Goal: Complete application form

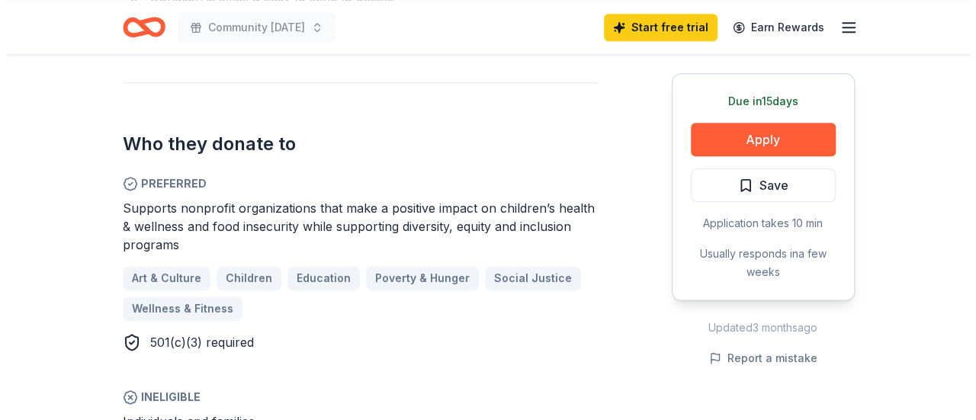
scroll to position [839, 0]
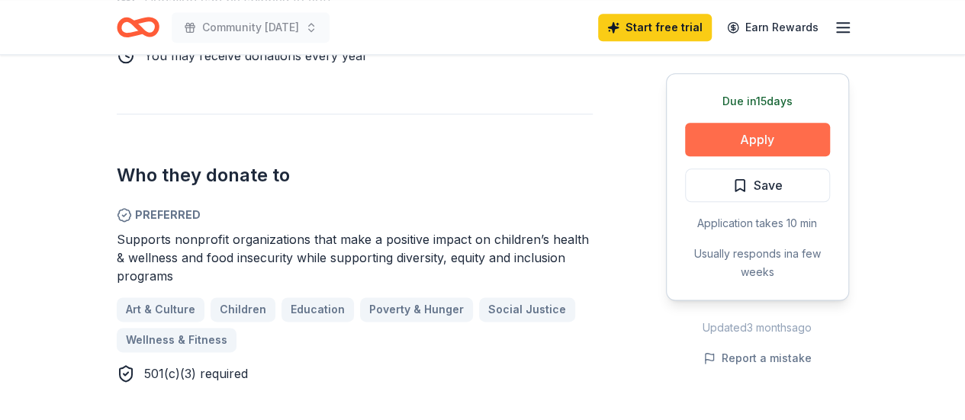
click at [809, 140] on button "Apply" at bounding box center [757, 140] width 145 height 34
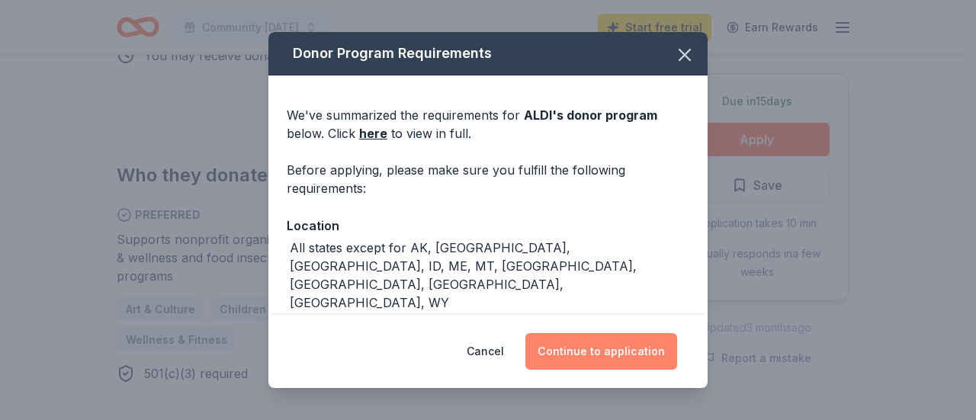
click at [597, 342] on button "Continue to application" at bounding box center [602, 351] width 152 height 37
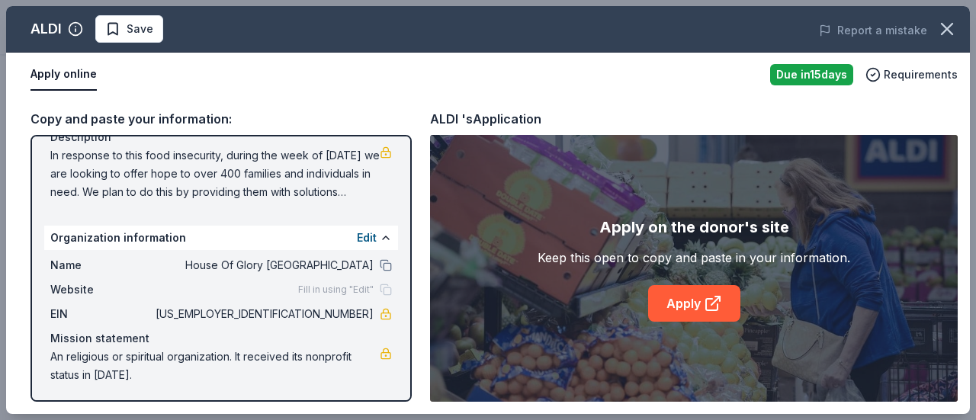
scroll to position [169, 0]
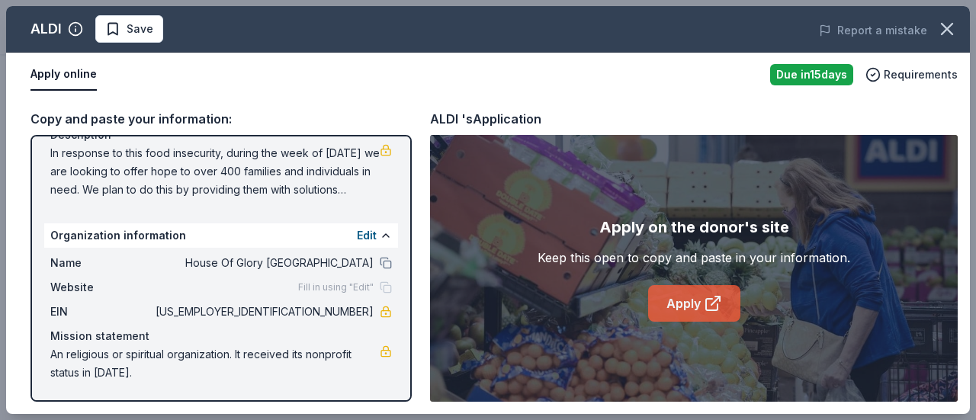
click at [690, 306] on link "Apply" at bounding box center [694, 303] width 92 height 37
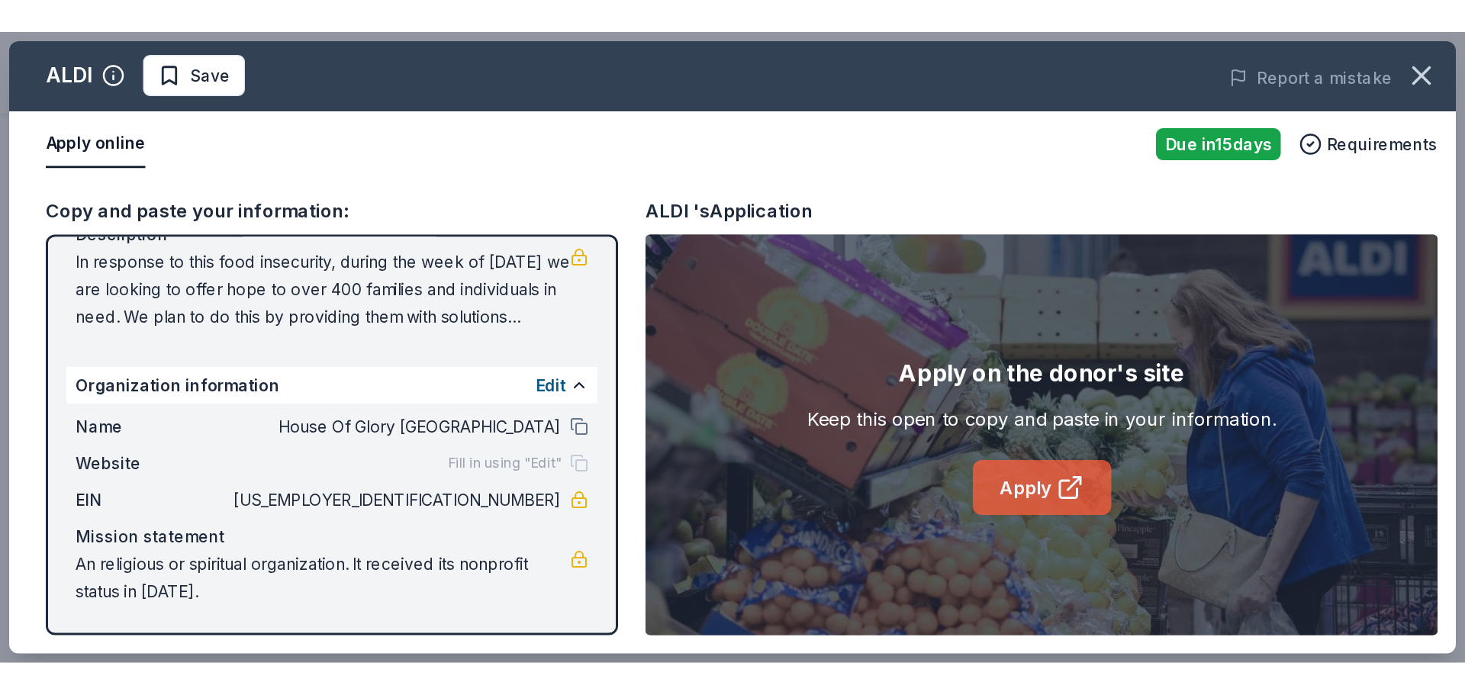
scroll to position [0, 0]
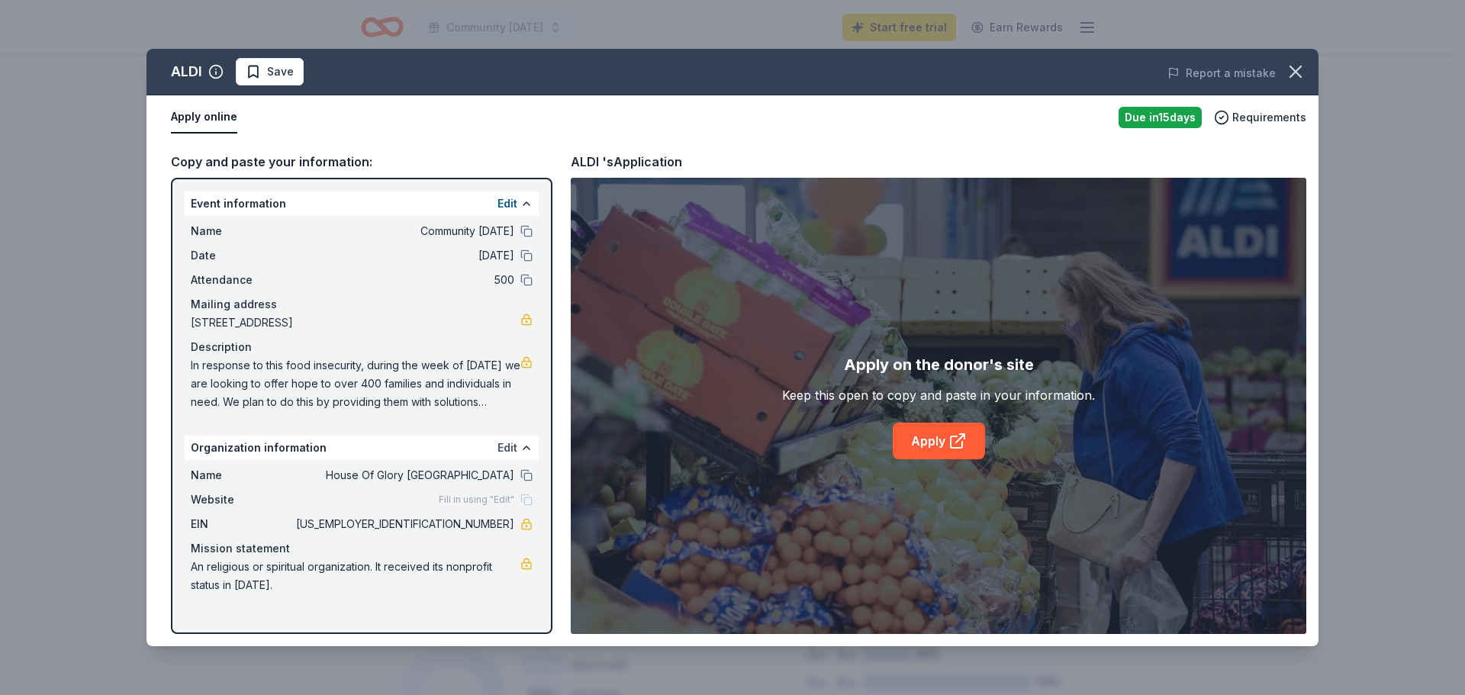
click at [505, 420] on button "Edit" at bounding box center [507, 448] width 20 height 18
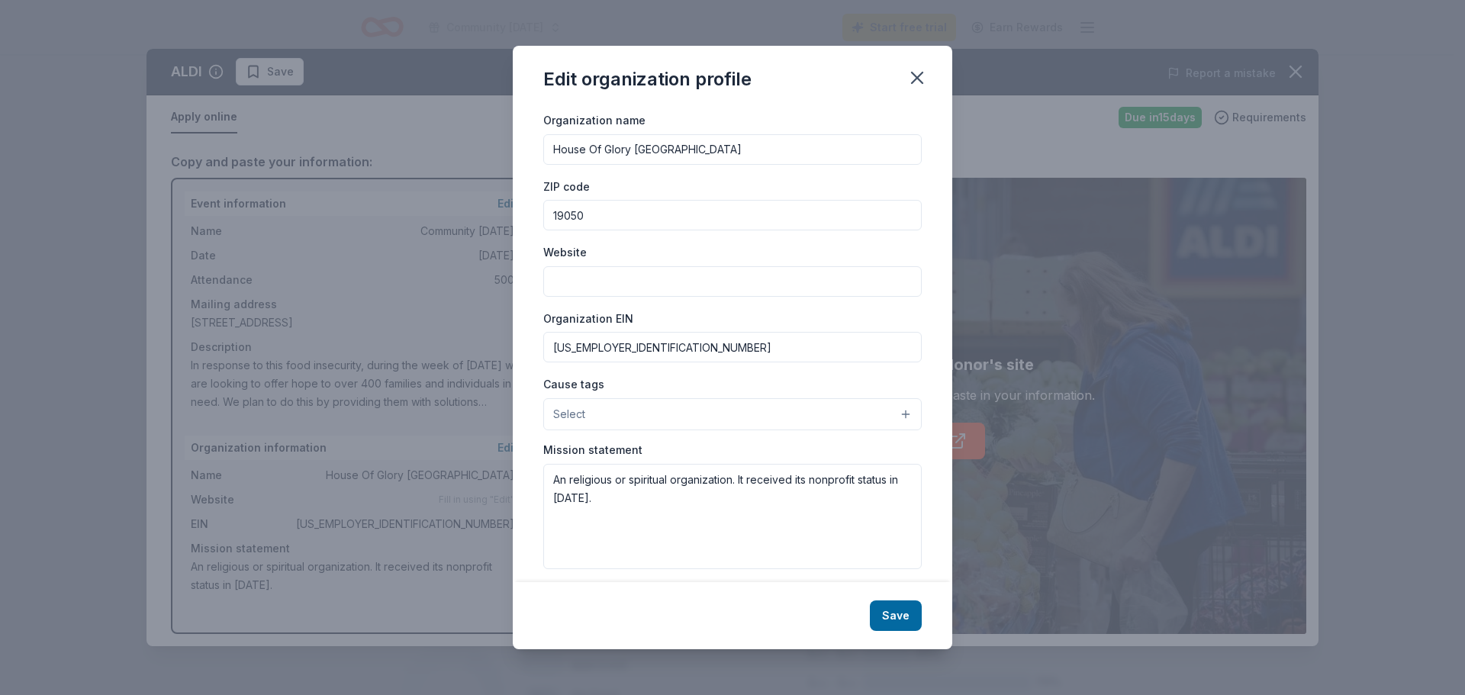
scroll to position [35, 0]
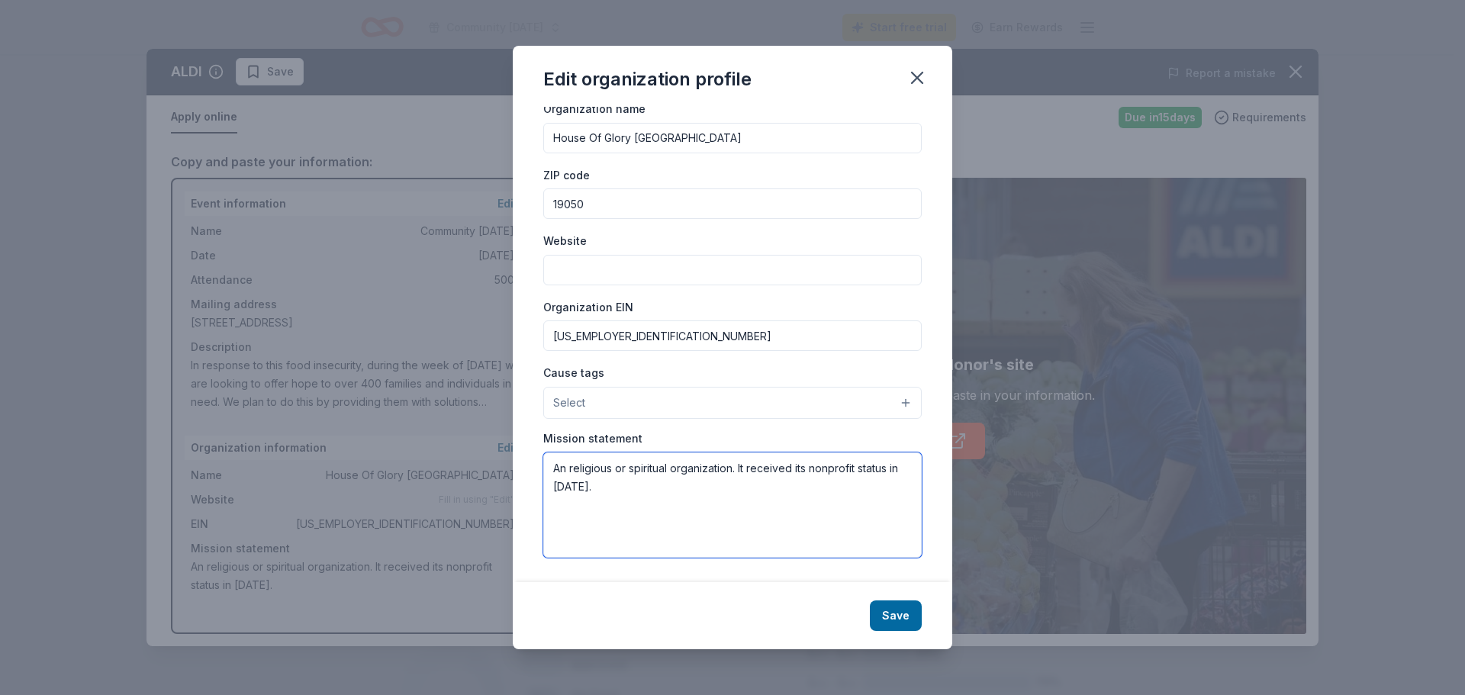
drag, startPoint x: 650, startPoint y: 502, endPoint x: 559, endPoint y: 472, distance: 95.5
click at [559, 420] on textarea "An religious or spiritual organization. It received its nonprofit status in [DA…" at bounding box center [732, 504] width 378 height 105
click at [658, 420] on textarea "An religious or spiritual organization. It received its nonprofit status in [DA…" at bounding box center [732, 504] width 378 height 105
drag, startPoint x: 738, startPoint y: 468, endPoint x: 532, endPoint y: 462, distance: 205.3
click at [532, 420] on div "Changes made here will be reflected on your Account. Organization name House Of…" at bounding box center [732, 344] width 439 height 475
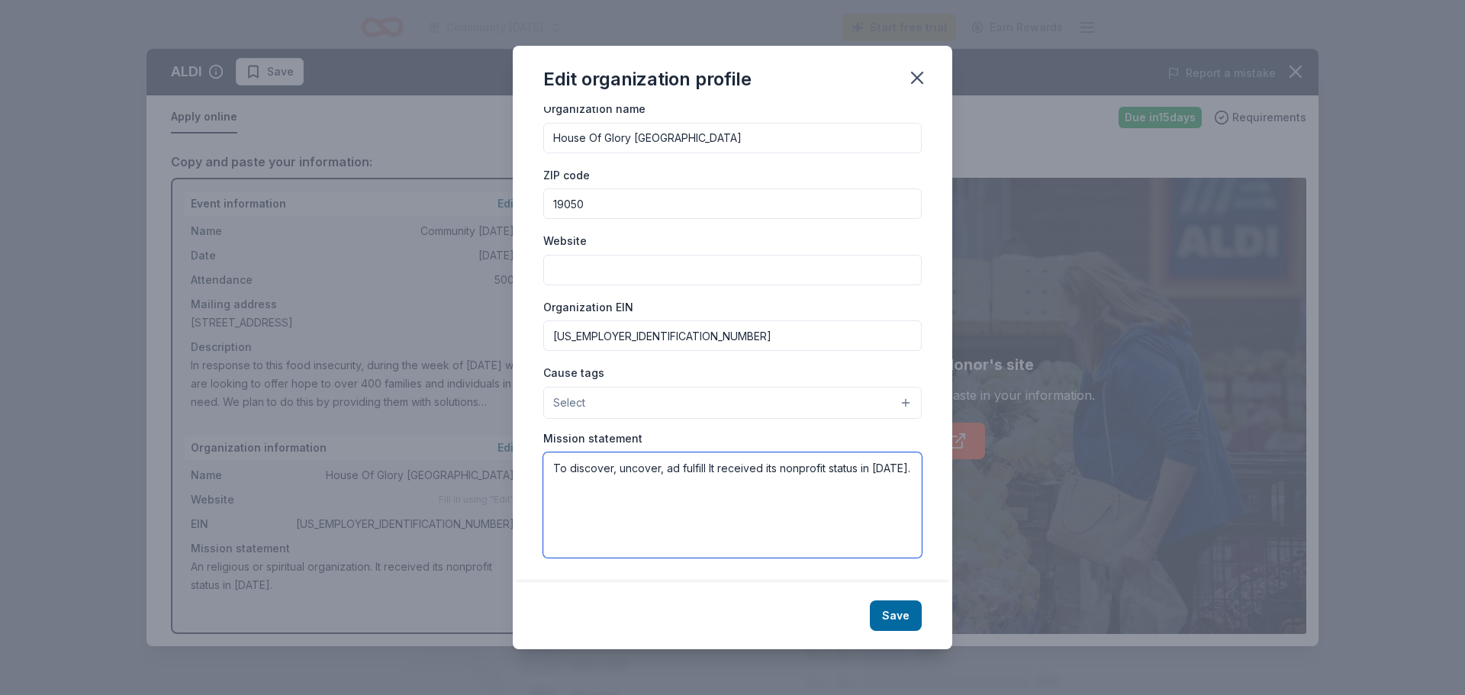
click at [668, 420] on textarea "To discover, uncover, ad fulfill It received its nonprofit status in [DATE]." at bounding box center [732, 504] width 378 height 105
click at [717, 420] on textarea "To discover, uncover, and fulfill It received its nonprofit status in [DATE]." at bounding box center [732, 504] width 378 height 105
click at [710, 420] on textarea "To discover, uncover, and fulfill It received its nonprofit status in [DATE]." at bounding box center [732, 504] width 378 height 105
click at [741, 420] on textarea "To discover, uncover, and fulfill purpose. It received its nonprofit status in …" at bounding box center [732, 504] width 378 height 105
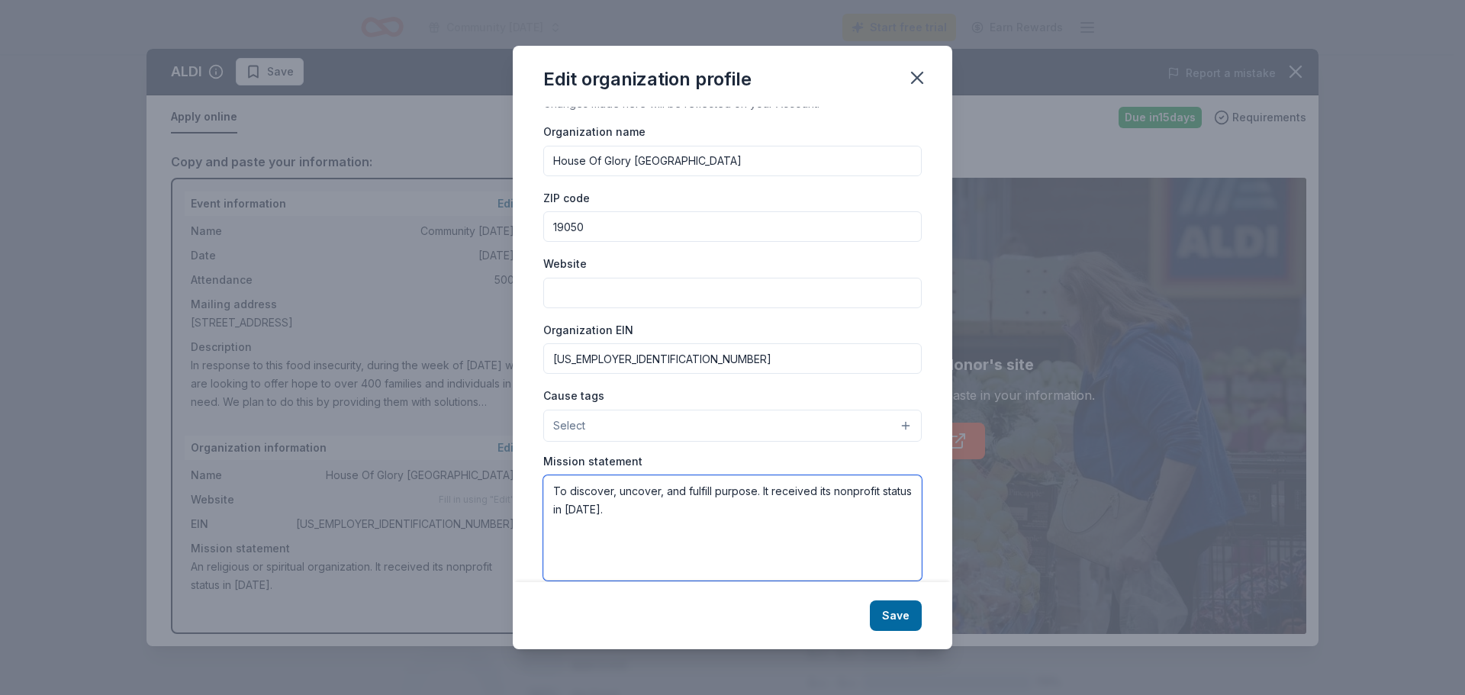
scroll to position [0, 0]
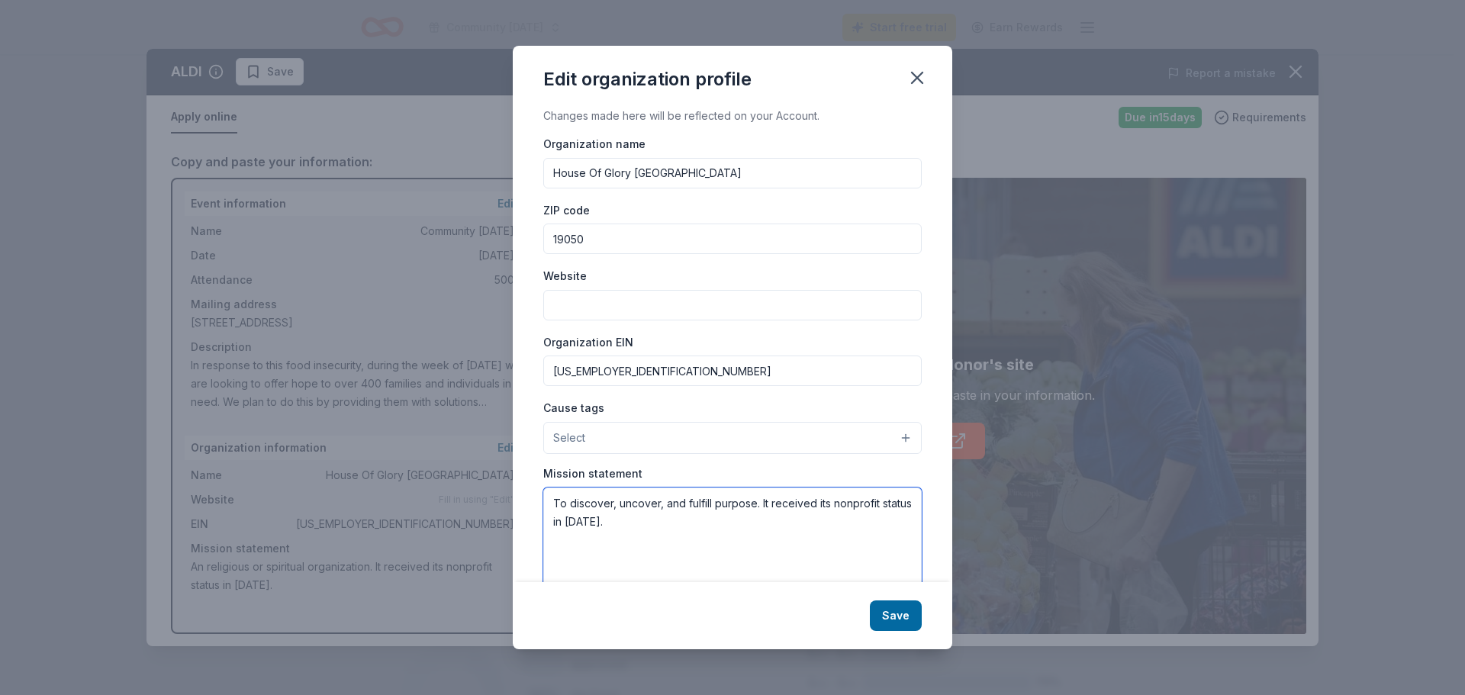
type textarea "To discover, uncover, and fulfill purpose. It received its nonprofit status in …"
drag, startPoint x: 642, startPoint y: 240, endPoint x: 481, endPoint y: 241, distance: 161.7
click at [481, 241] on div "Edit organization profile Changes made here will be reflected on your Account. …" at bounding box center [732, 347] width 1465 height 695
type input "19144"
click at [574, 304] on input "Website" at bounding box center [732, 305] width 378 height 31
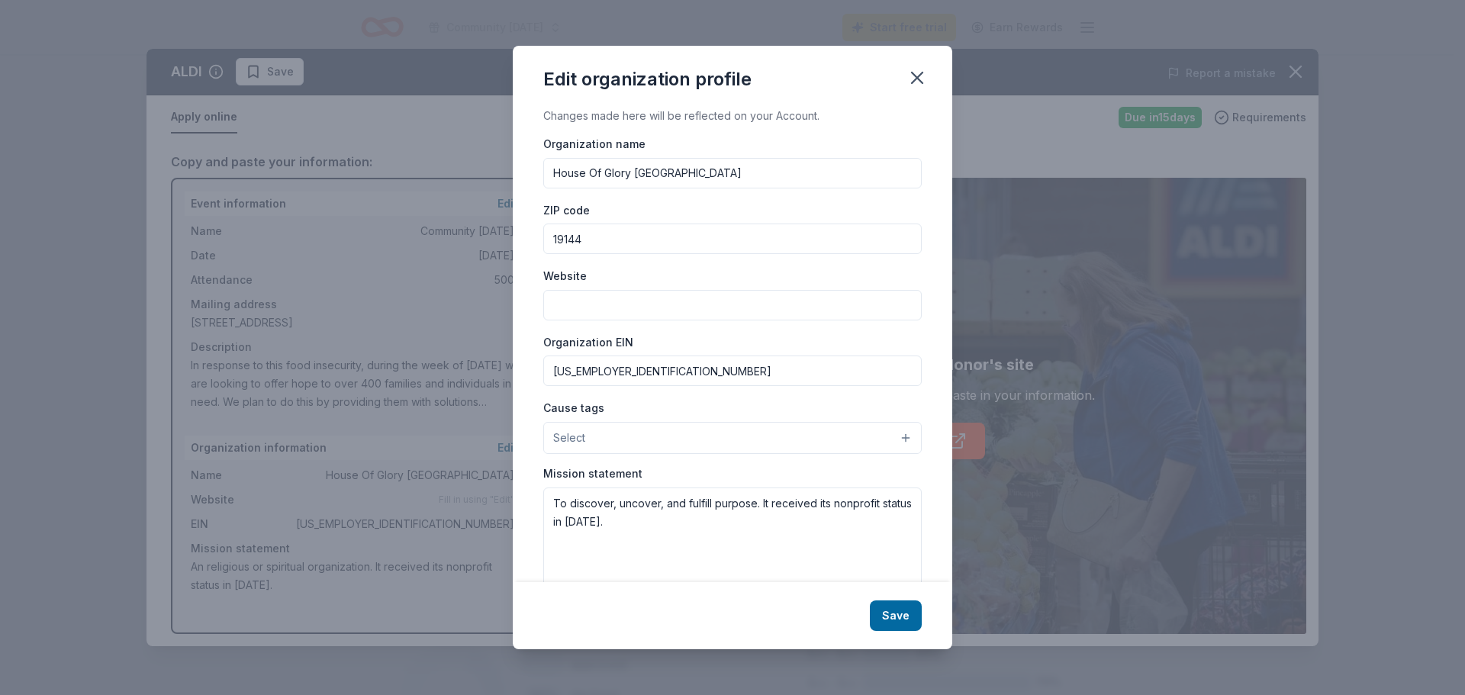
click at [652, 306] on input "Website" at bounding box center [732, 305] width 378 height 31
paste input "[URL][DOMAIN_NAME]"
type input "[URL][DOMAIN_NAME]"
click at [742, 177] on input "House Of Glory [GEOGRAPHIC_DATA]" at bounding box center [732, 173] width 378 height 31
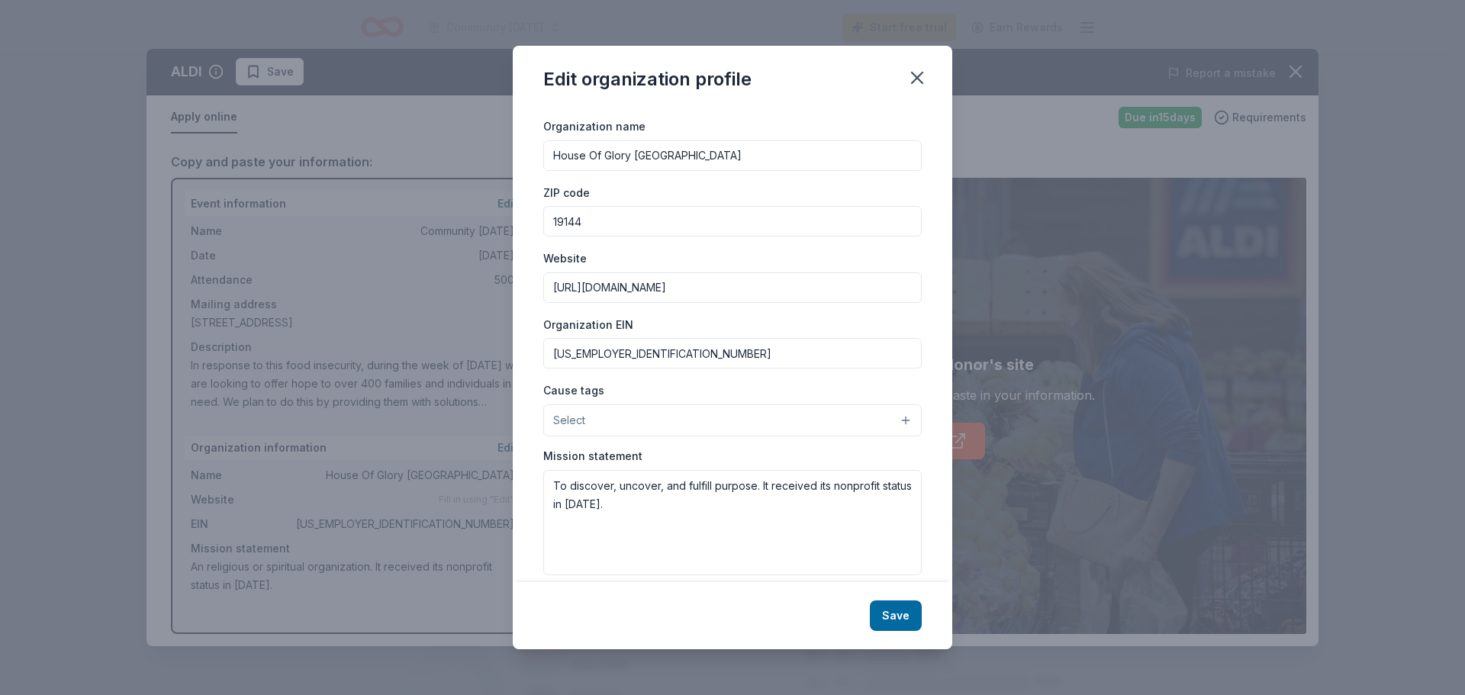
scroll to position [35, 0]
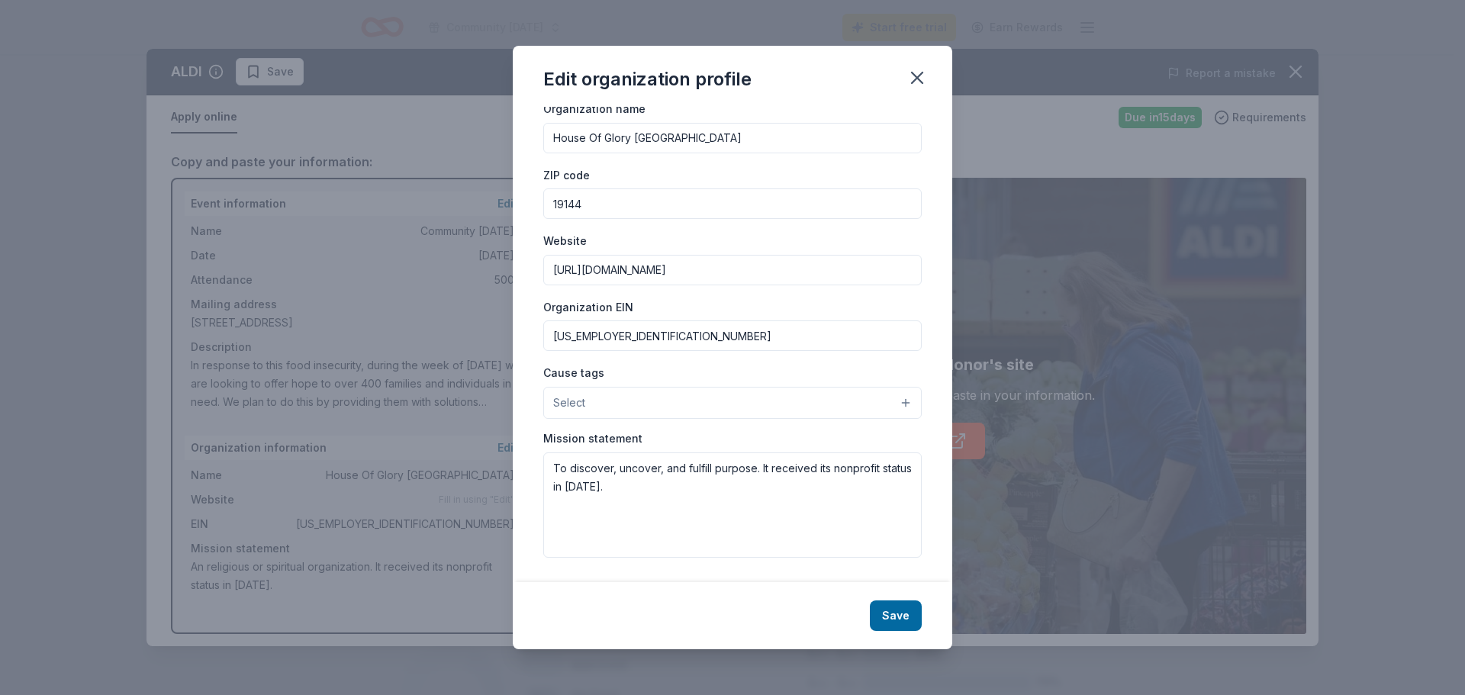
click at [745, 405] on button "Select" at bounding box center [732, 403] width 378 height 32
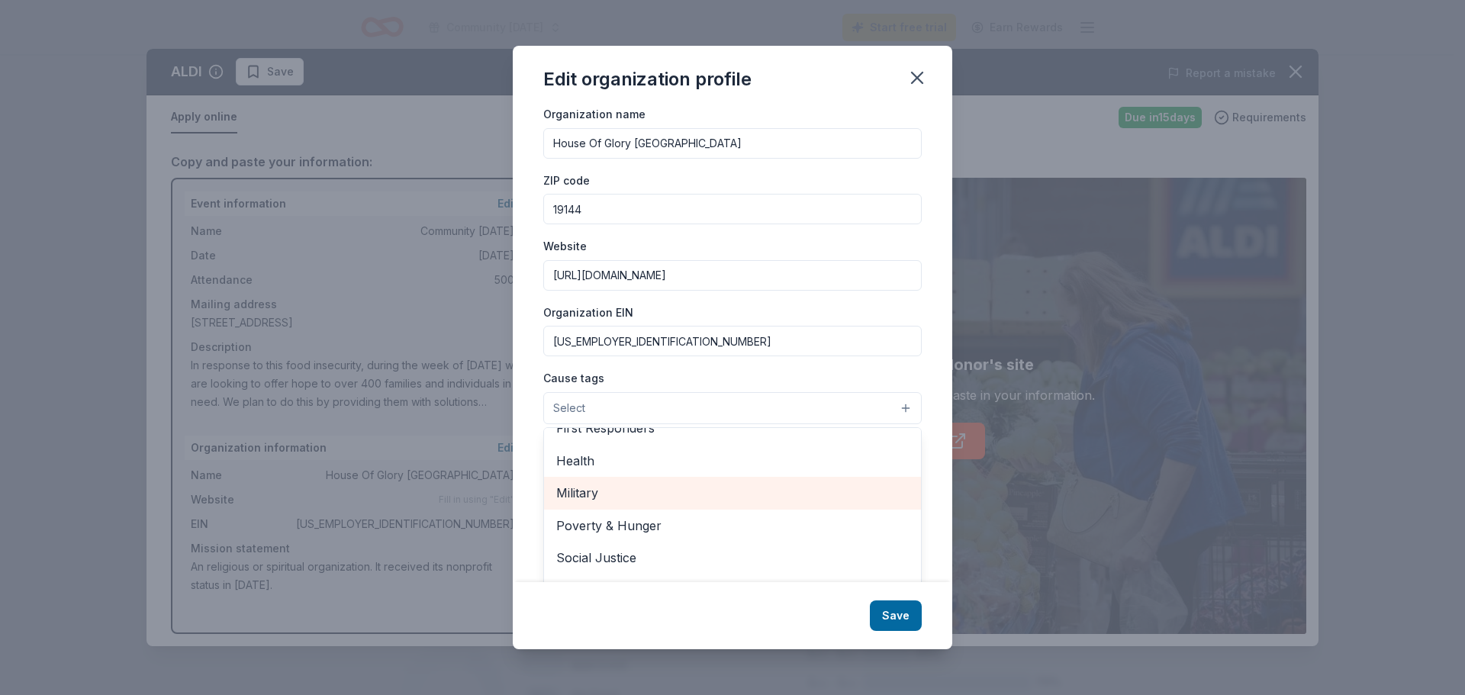
scroll to position [58, 0]
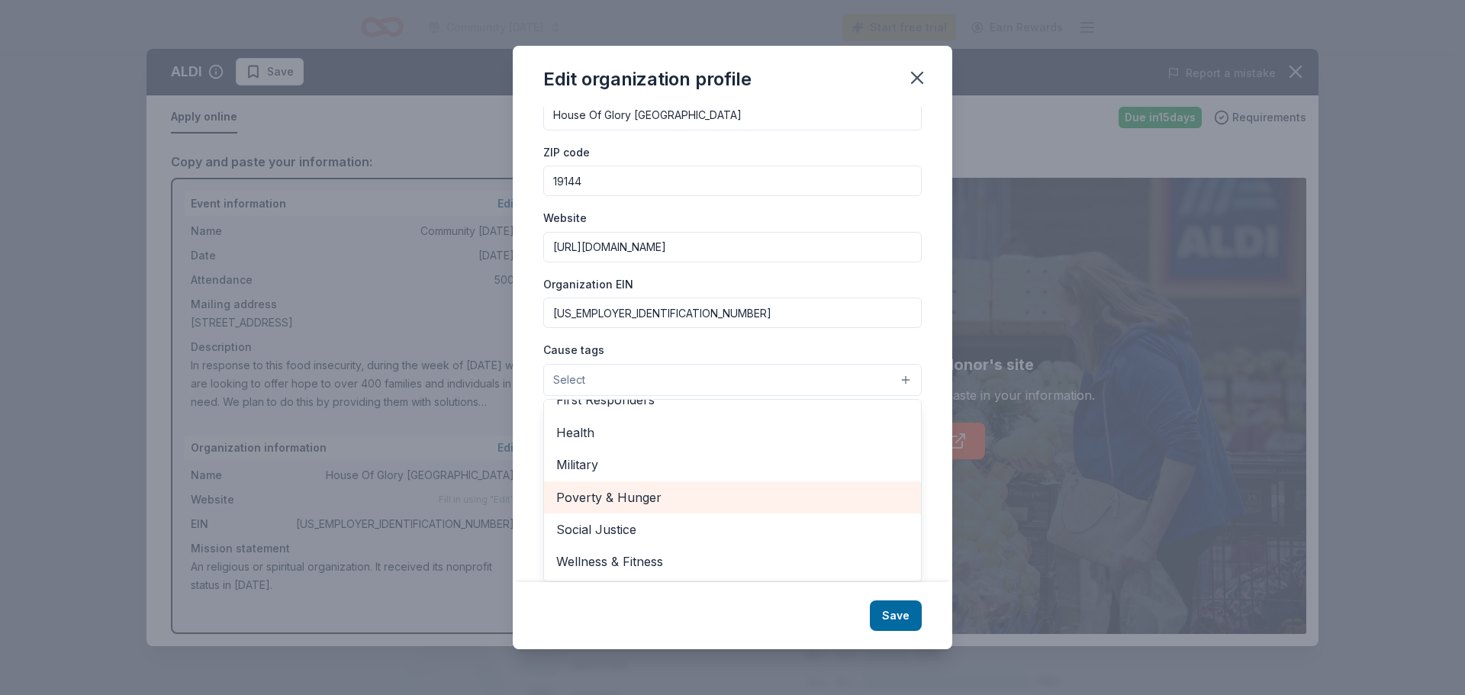
click at [672, 420] on span "Poverty & Hunger" at bounding box center [732, 497] width 352 height 20
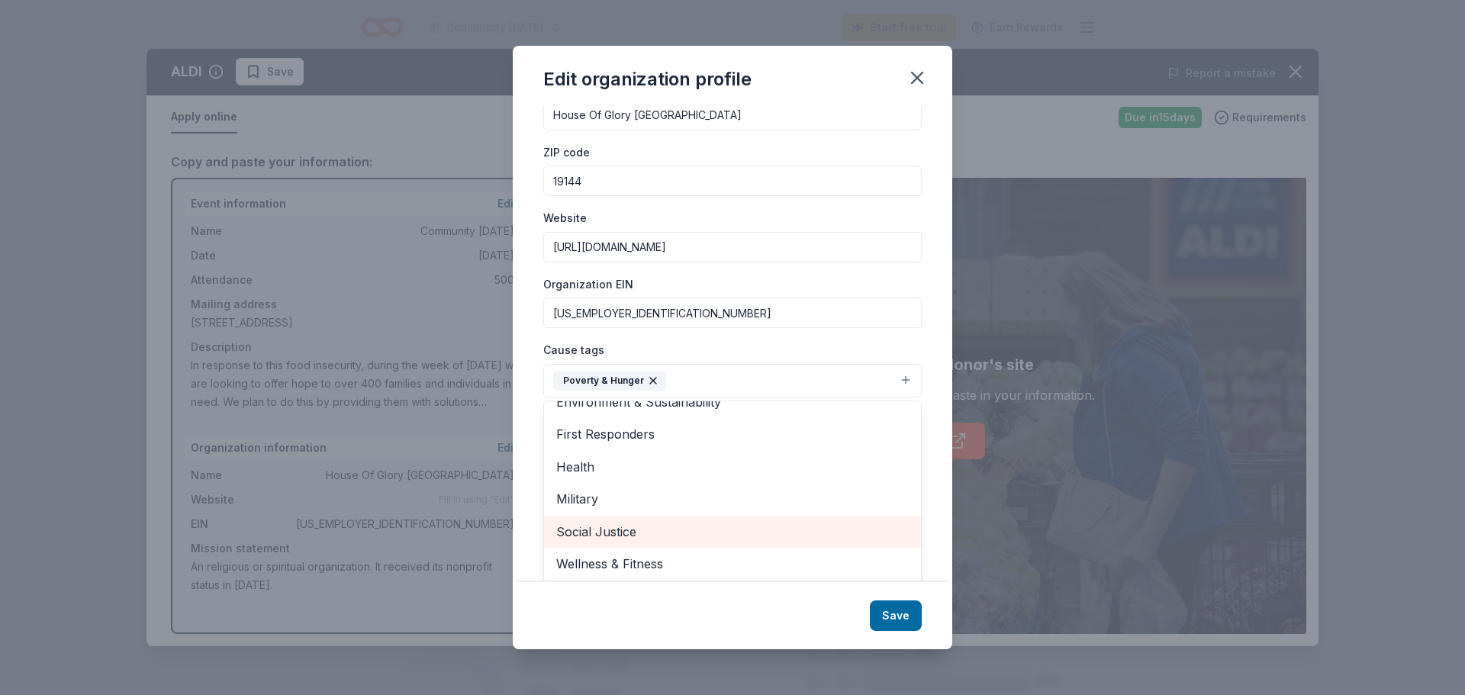
click at [630, 420] on span "Social Justice" at bounding box center [732, 532] width 352 height 20
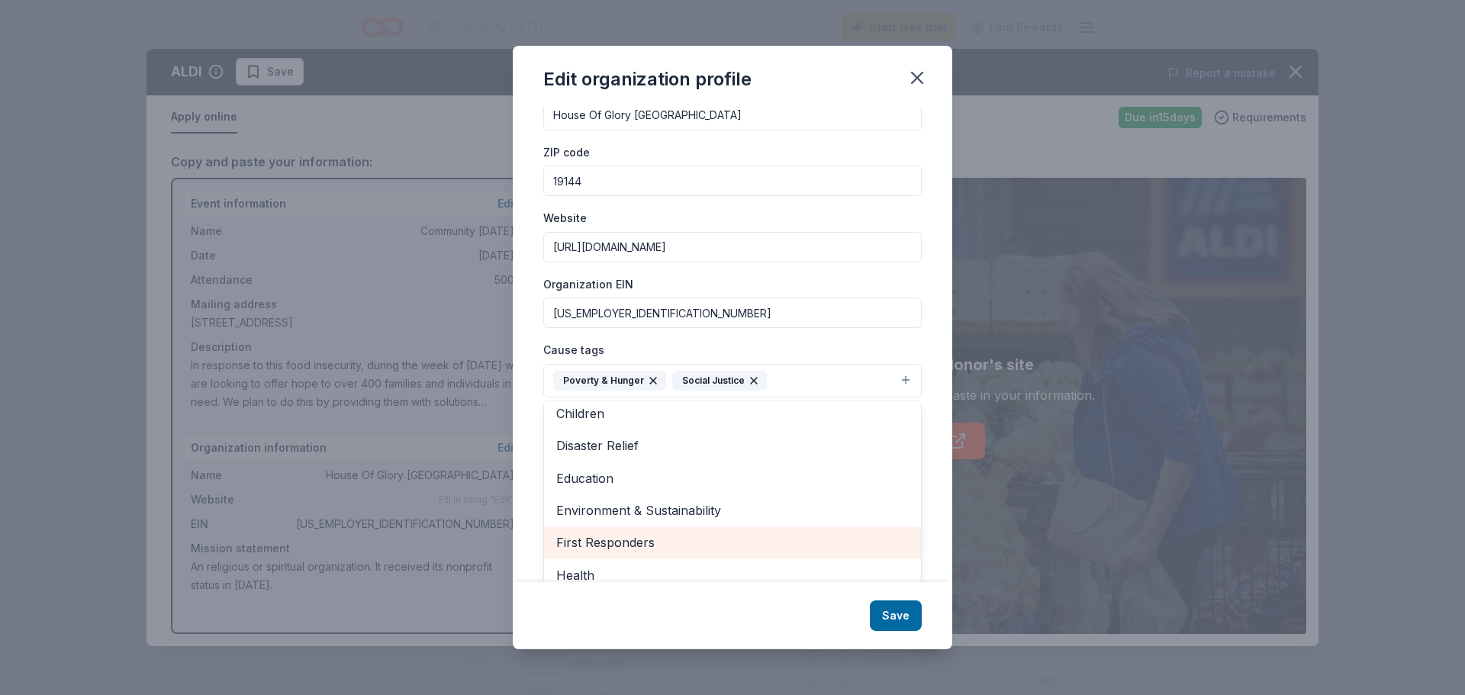
scroll to position [0, 0]
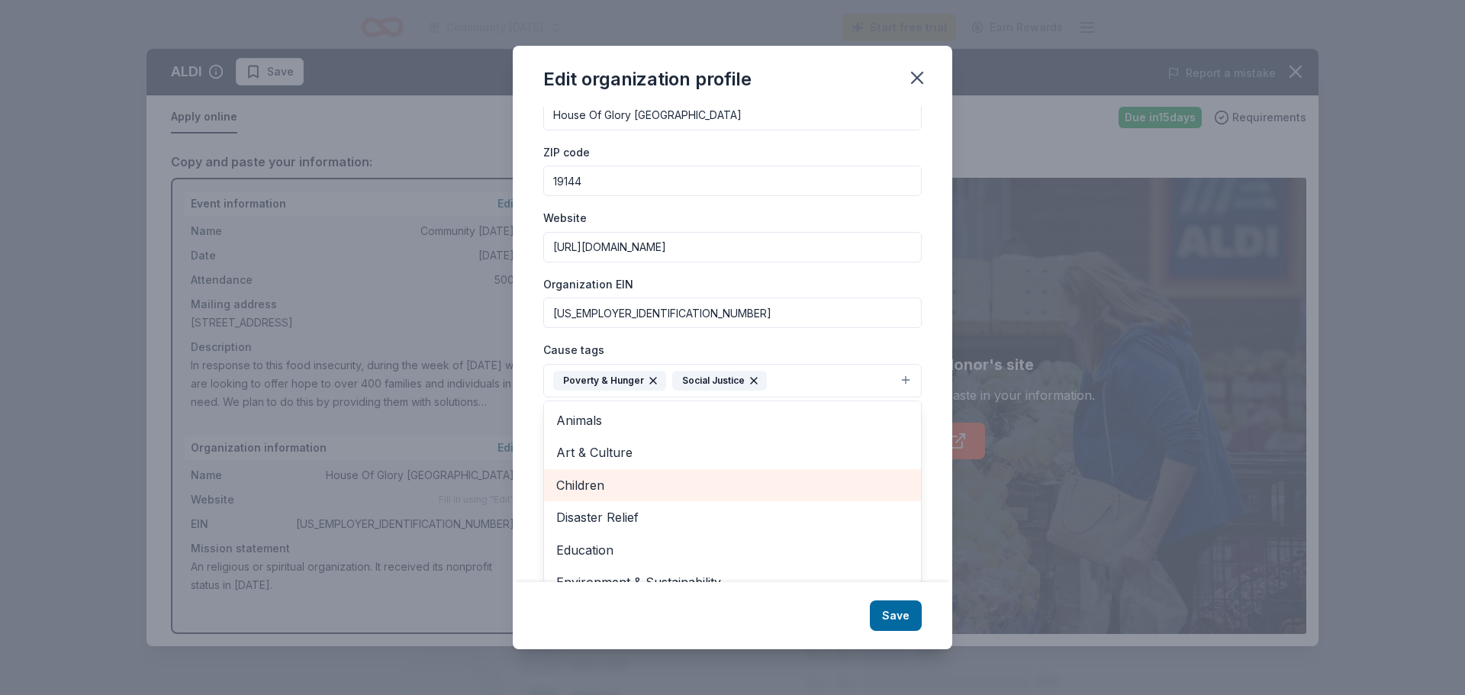
click at [598, 420] on span "Children" at bounding box center [732, 485] width 352 height 20
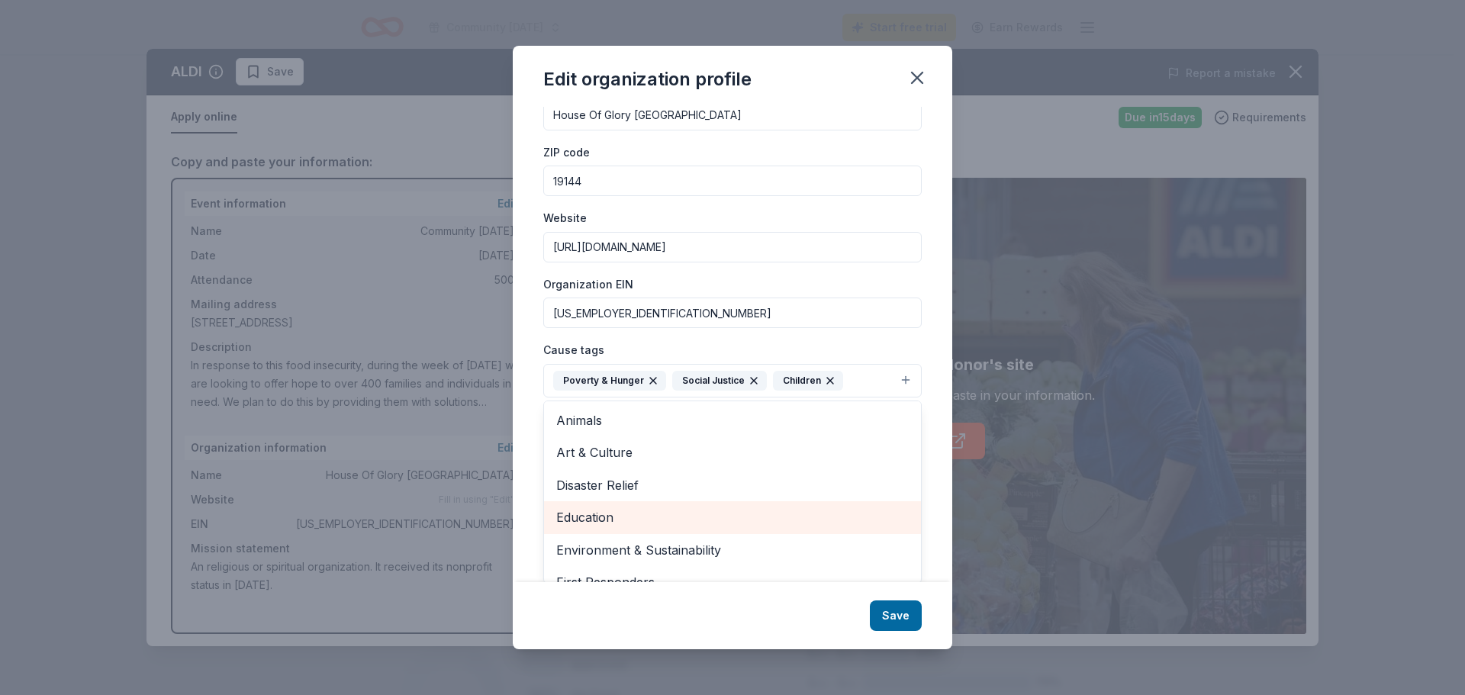
click at [622, 420] on span "Education" at bounding box center [732, 517] width 352 height 20
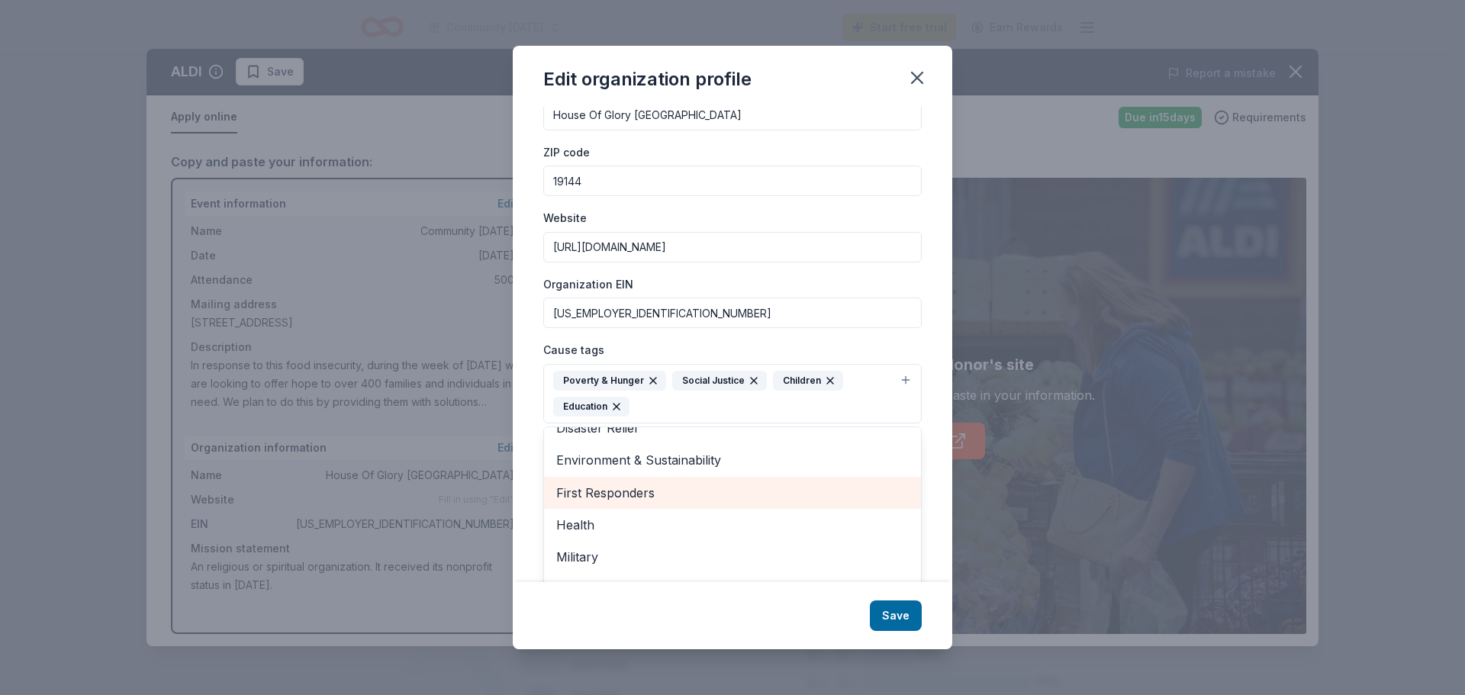
scroll to position [85, 0]
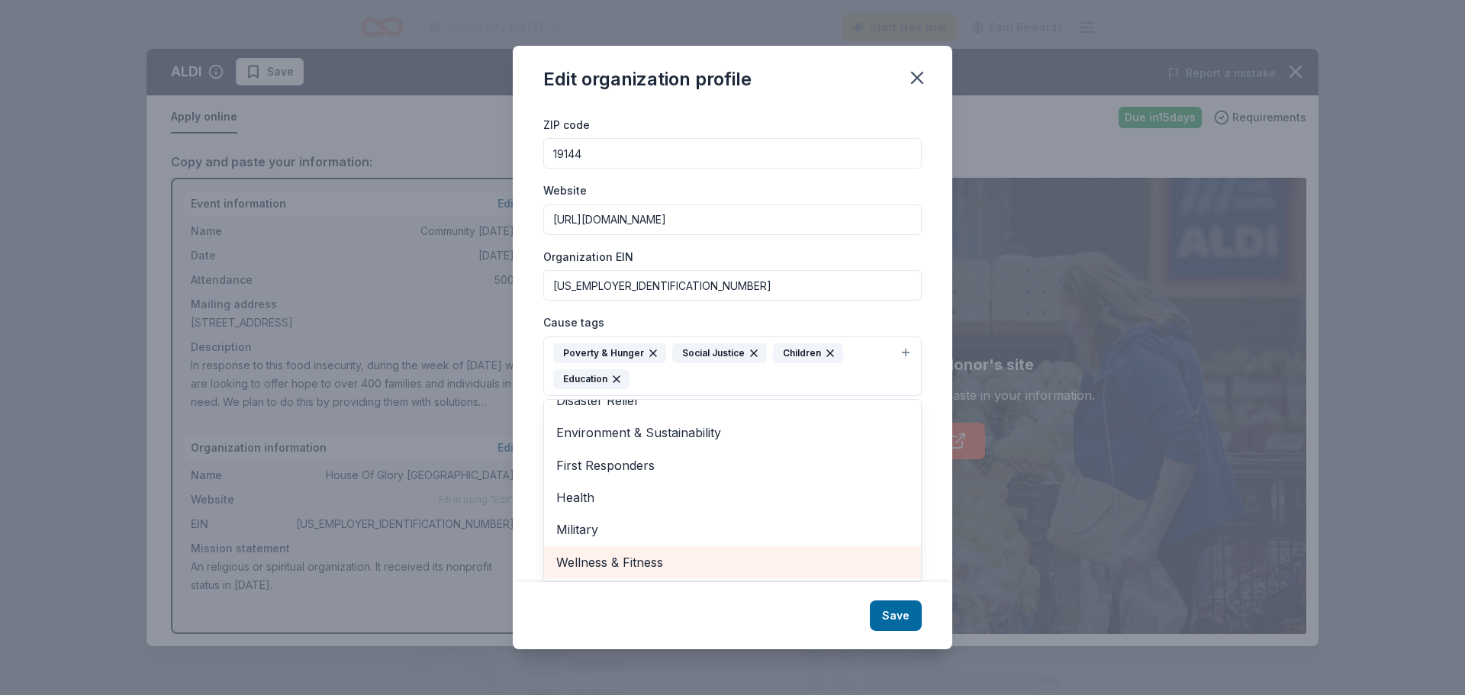
click at [648, 420] on span "Wellness & Fitness" at bounding box center [732, 562] width 352 height 20
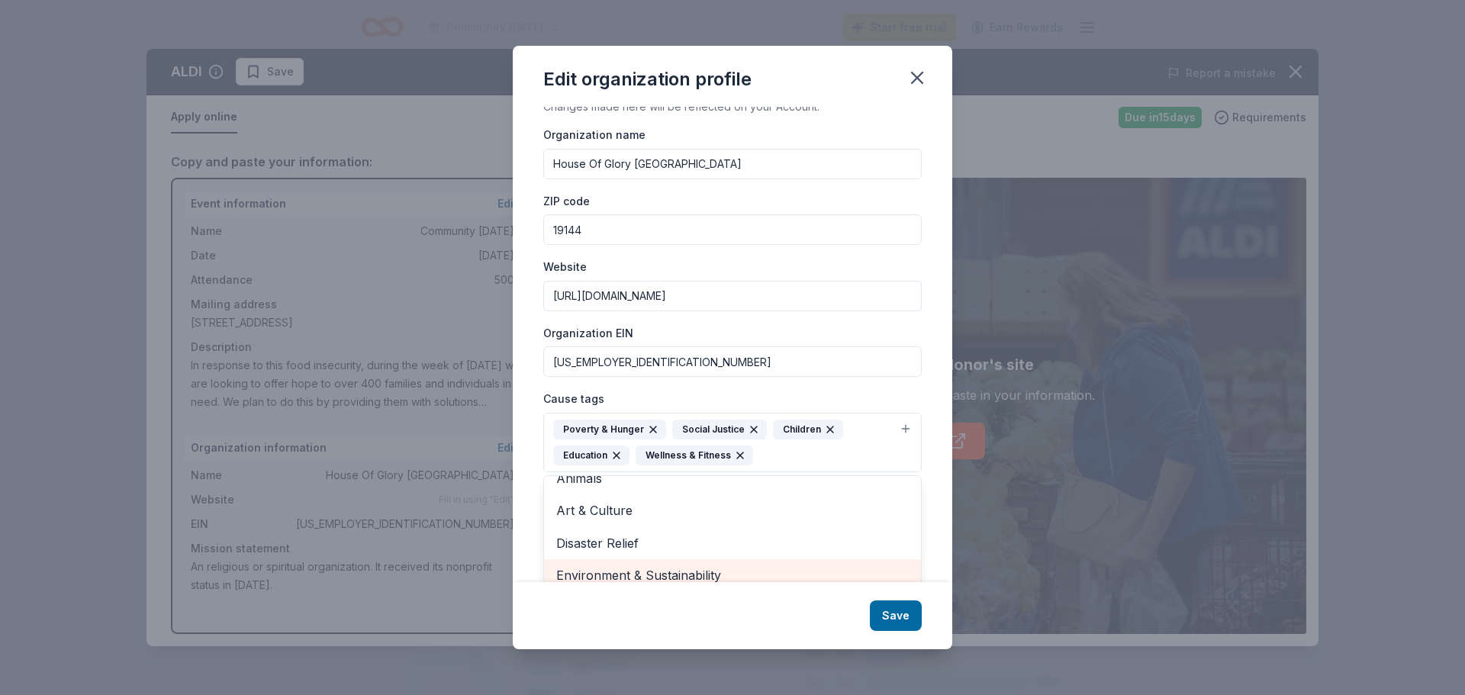
scroll to position [0, 0]
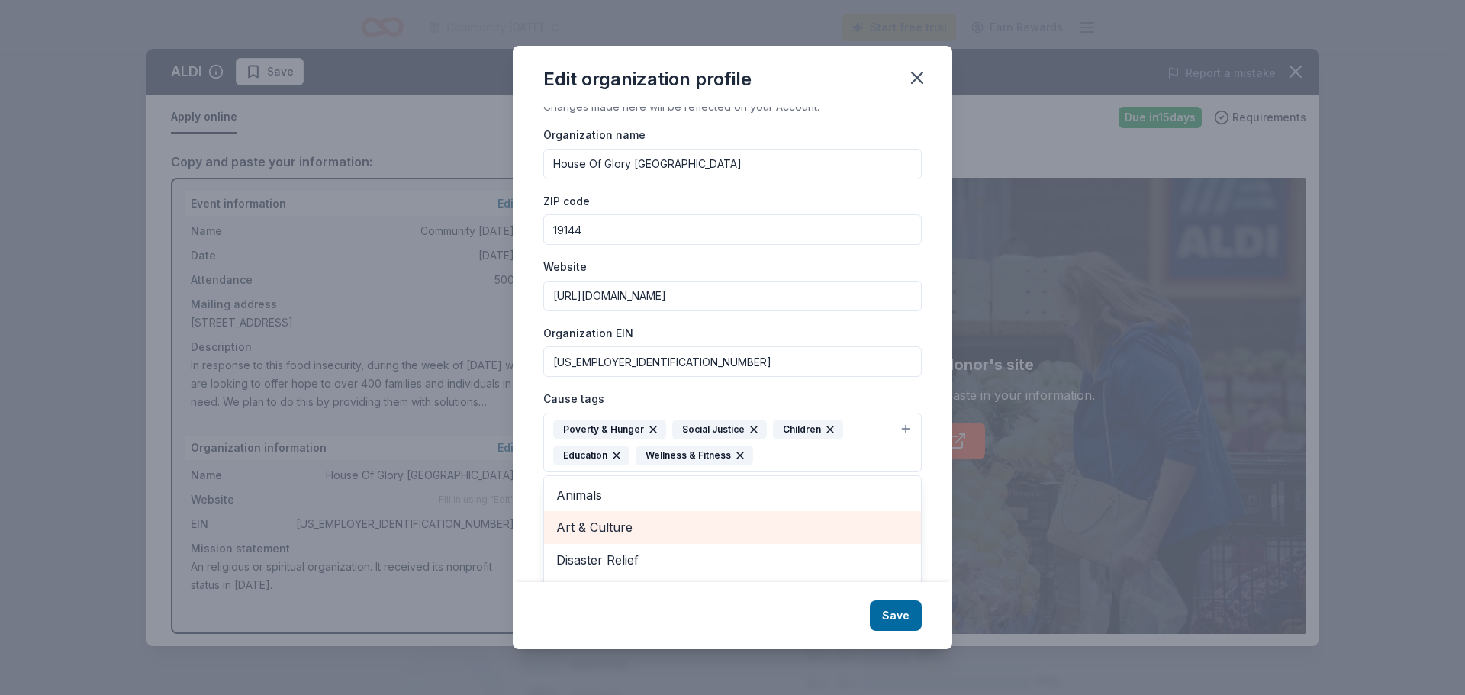
click at [613, 420] on span "Art & Culture" at bounding box center [732, 527] width 352 height 20
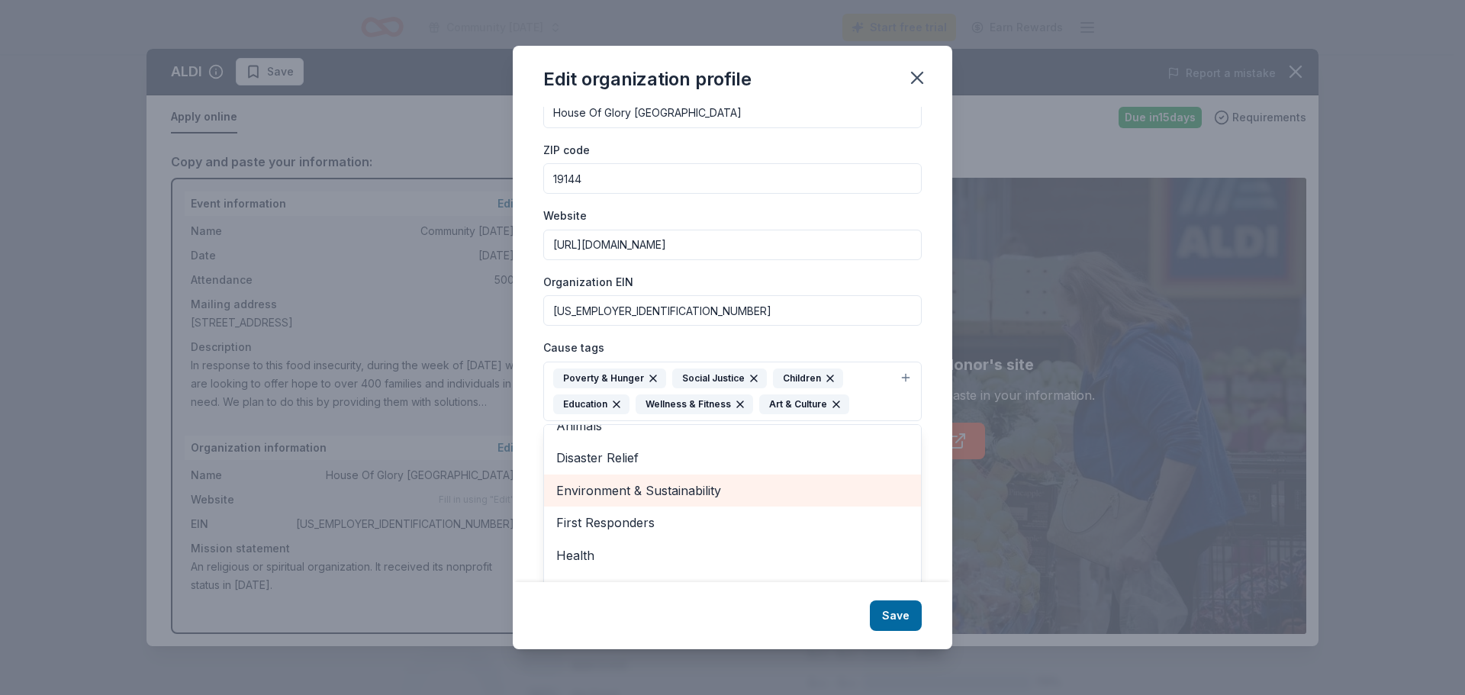
scroll to position [85, 0]
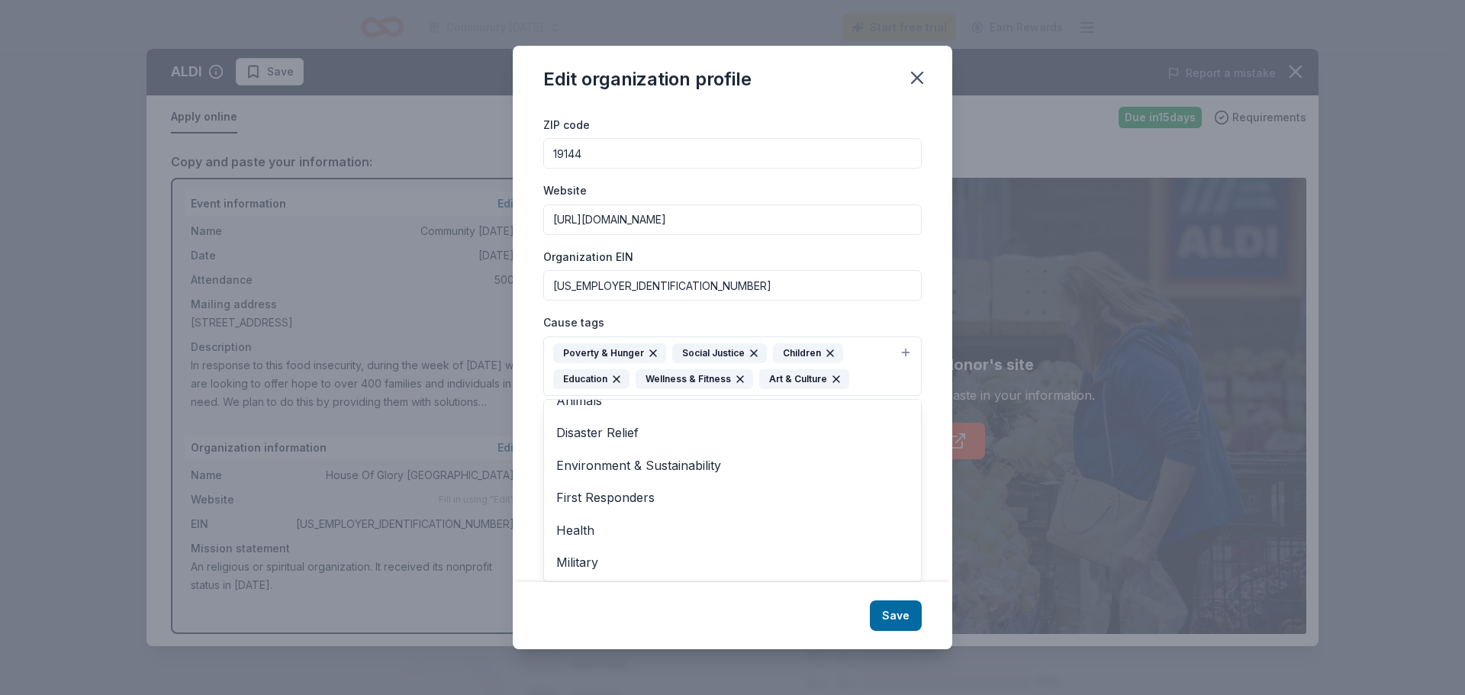
click at [923, 420] on div "Changes made here will be reflected on your Account. Organization name House Of…" at bounding box center [732, 344] width 439 height 475
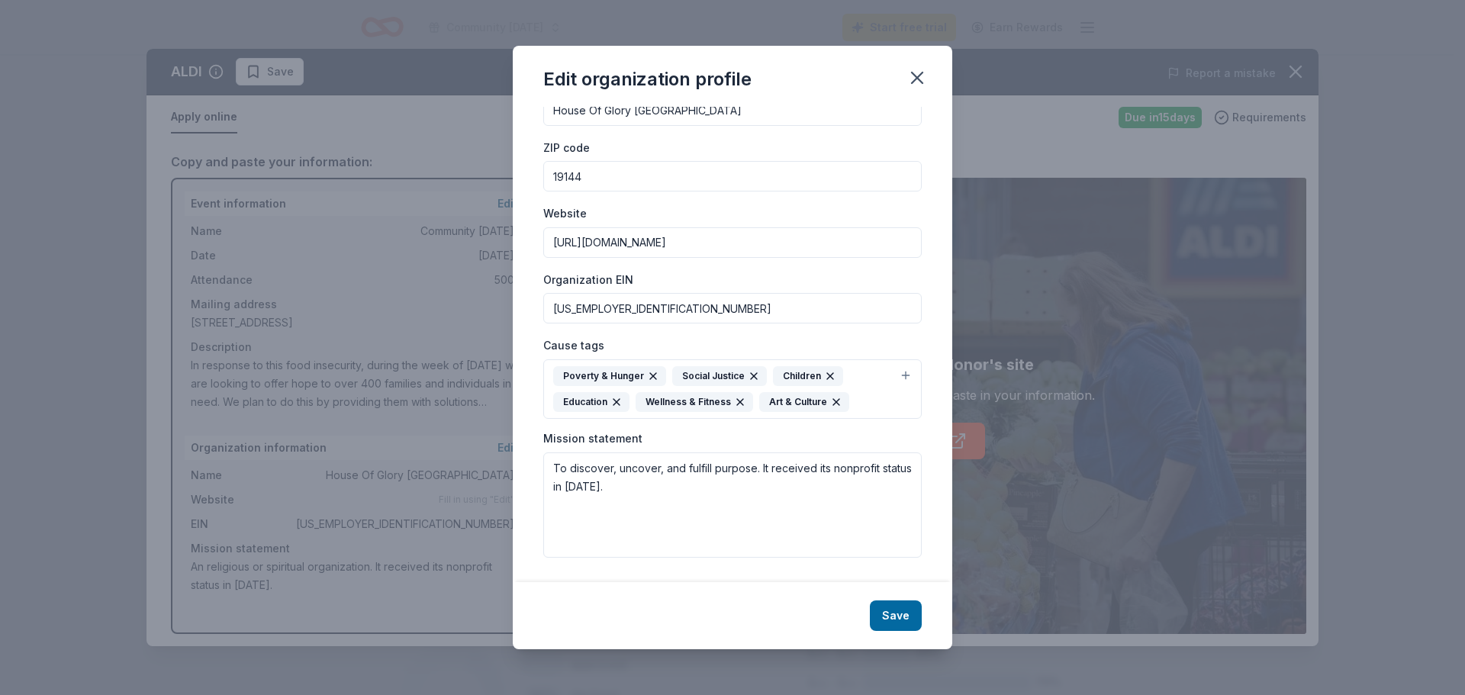
scroll to position [0, 0]
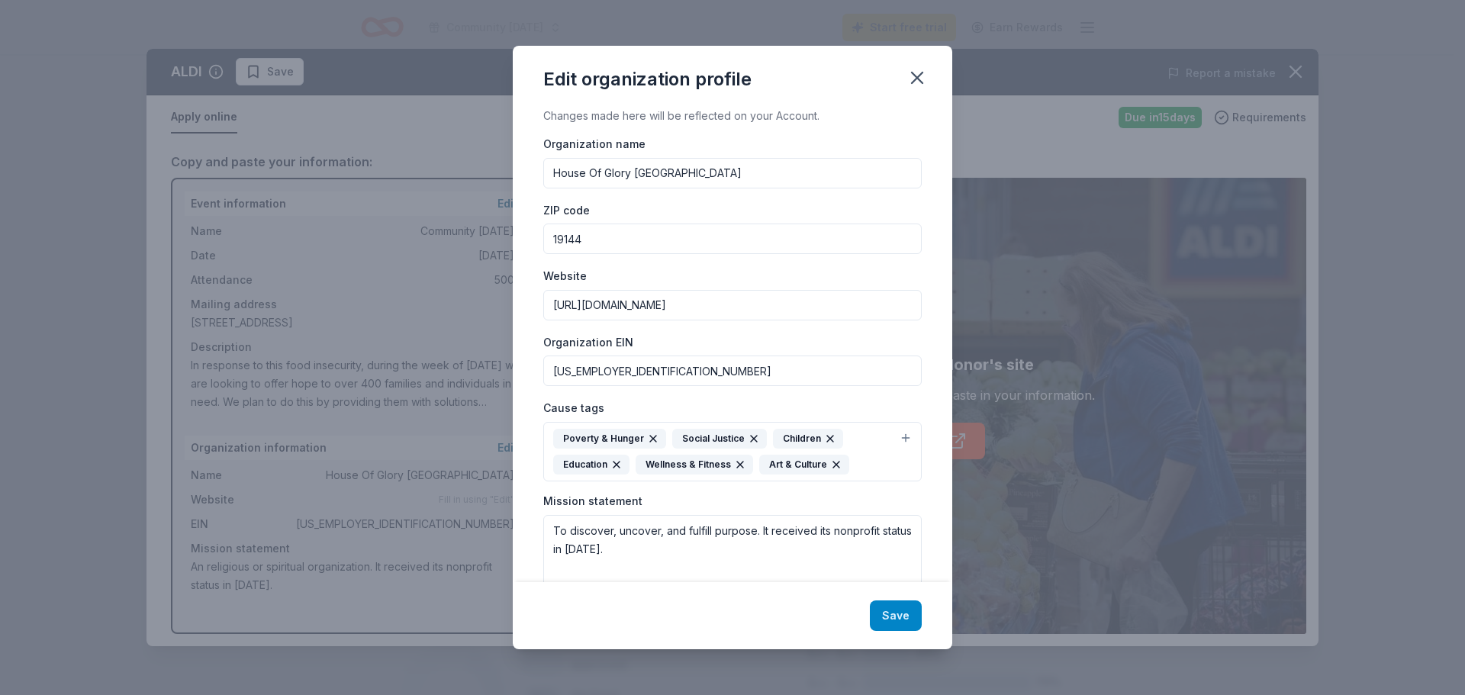
click at [904, 420] on button "Save" at bounding box center [896, 615] width 52 height 31
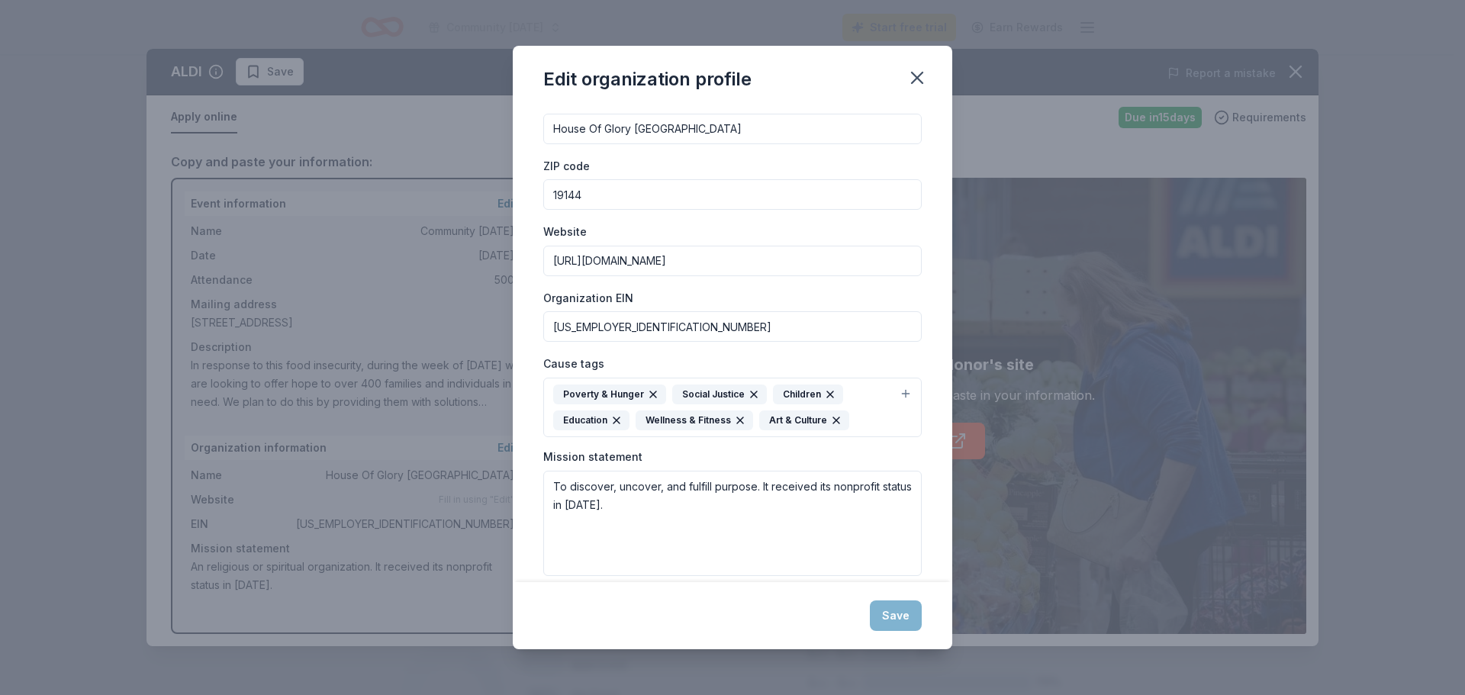
scroll to position [63, 0]
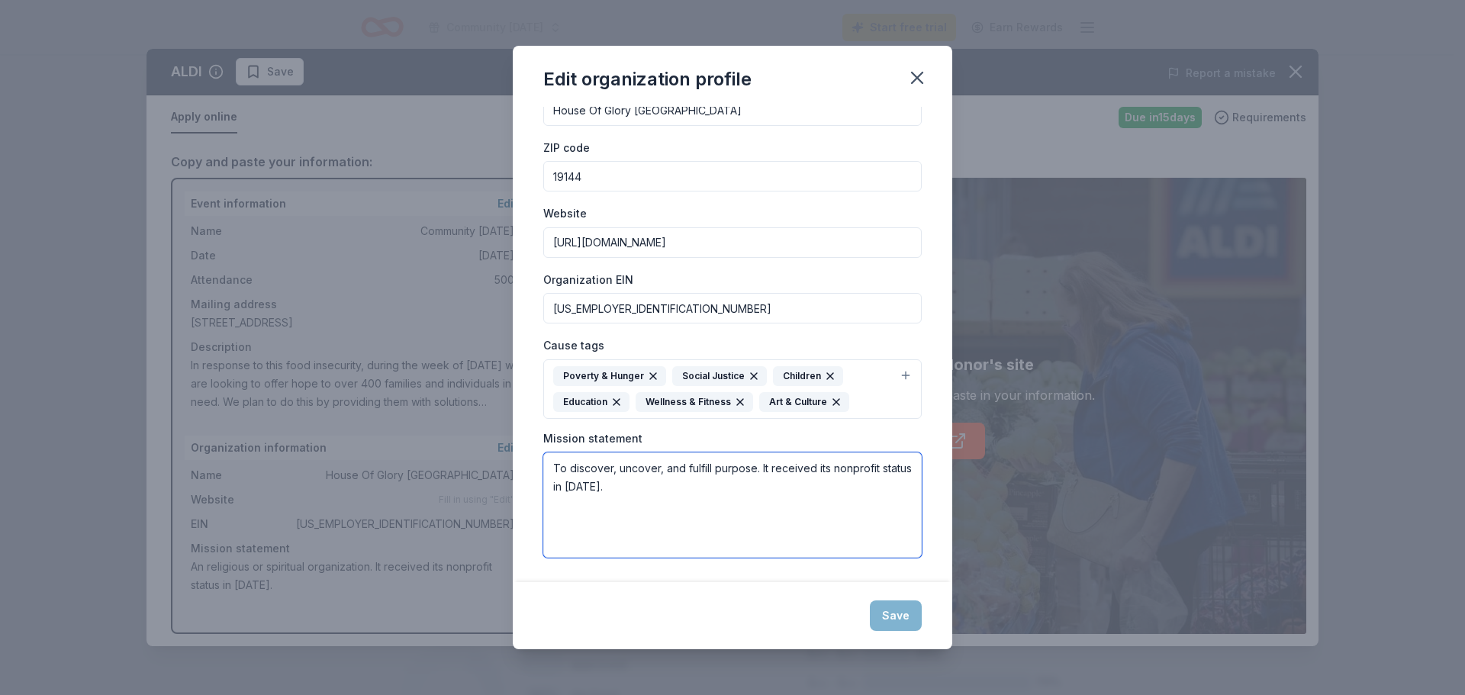
click at [677, 420] on textarea "To discover, uncover, and fulfill purpose. It received its nonprofit status in …" at bounding box center [732, 504] width 378 height 105
click at [895, 420] on div "Save" at bounding box center [732, 615] width 439 height 67
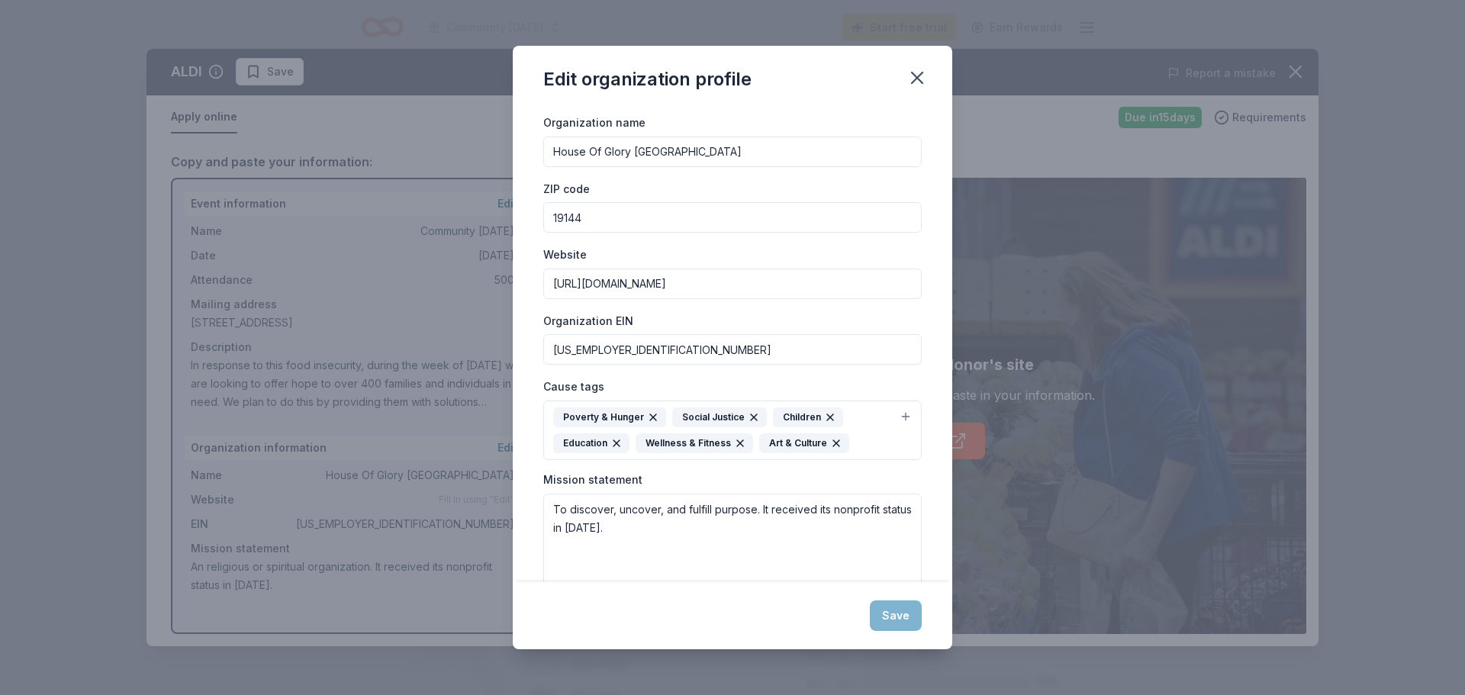
scroll to position [0, 0]
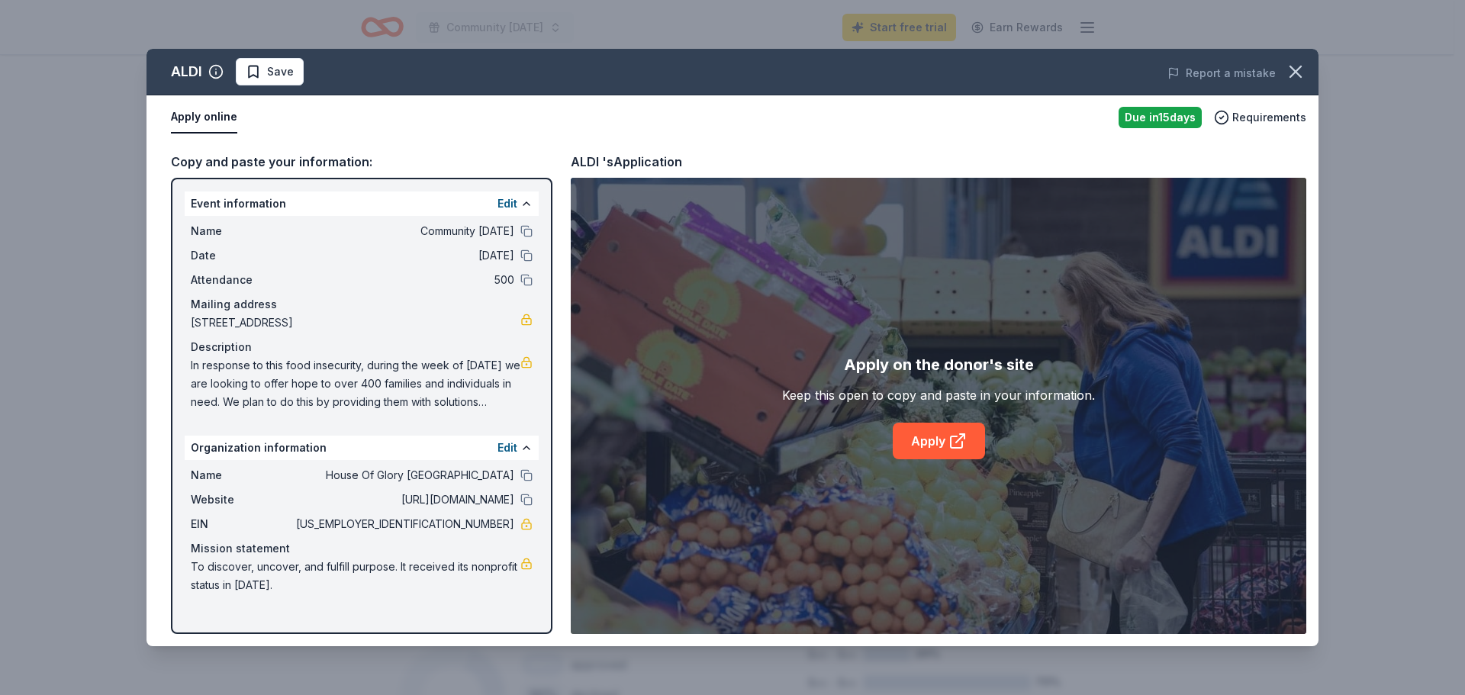
drag, startPoint x: 445, startPoint y: 521, endPoint x: 515, endPoint y: 522, distance: 70.2
click at [515, 420] on div "EIN [US_EMPLOYER_IDENTIFICATION_NUMBER]" at bounding box center [362, 524] width 342 height 18
drag, startPoint x: 515, startPoint y: 522, endPoint x: 453, endPoint y: 523, distance: 61.8
click at [453, 420] on div "EIN [US_EMPLOYER_IDENTIFICATION_NUMBER]" at bounding box center [362, 524] width 342 height 18
click at [964, 121] on span "Requirements" at bounding box center [1269, 117] width 74 height 18
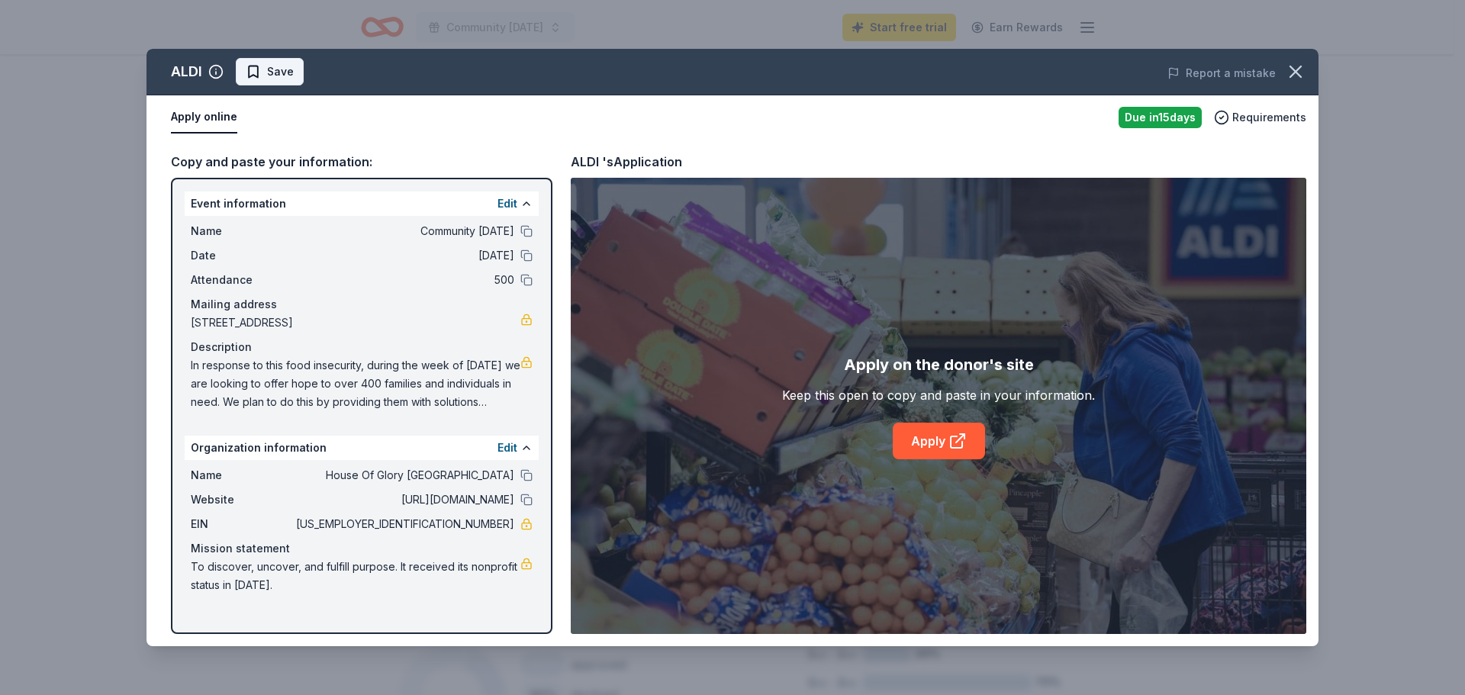
click at [276, 68] on span "Save" at bounding box center [280, 72] width 27 height 18
click at [211, 76] on circle "button" at bounding box center [216, 72] width 13 height 13
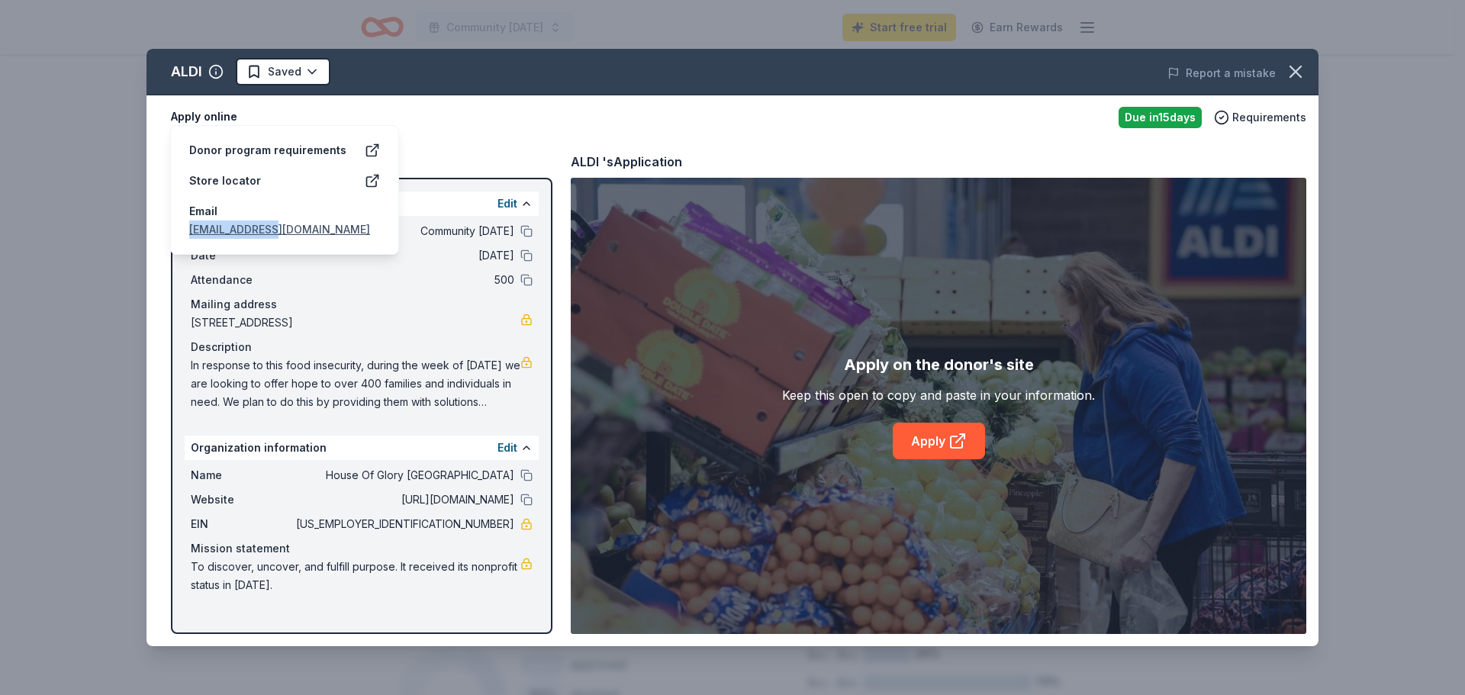
drag, startPoint x: 292, startPoint y: 189, endPoint x: 185, endPoint y: 199, distance: 107.3
click at [185, 199] on div "Donor program requirements Store locator Email [EMAIL_ADDRESS][DOMAIN_NAME]" at bounding box center [284, 190] width 229 height 130
copy link "[EMAIL_ADDRESS][DOMAIN_NAME]"
click at [964, 111] on span "Requirements" at bounding box center [1269, 117] width 74 height 18
